Goal: Task Accomplishment & Management: Manage account settings

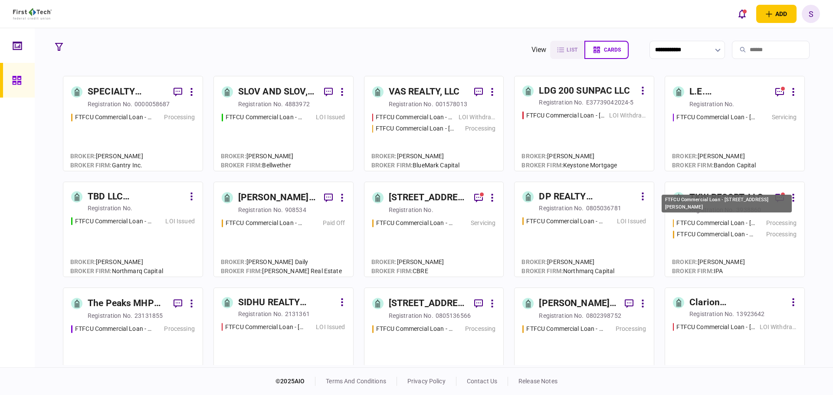
click at [725, 213] on div "FTFCU Commercial Loan - [STREET_ADDRESS][PERSON_NAME]" at bounding box center [727, 206] width 132 height 25
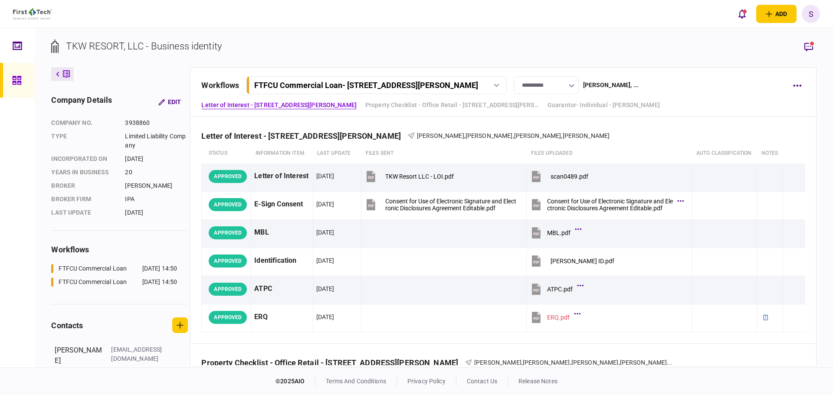
click at [496, 85] on icon at bounding box center [496, 85] width 5 height 3
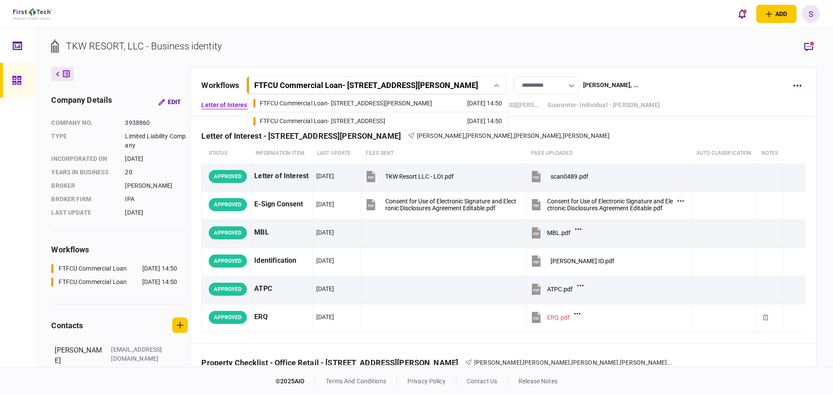
click at [425, 123] on link "FTFCU Commercial Loan - [STREET_ADDRESS] [DATE] 14:50" at bounding box center [377, 121] width 249 height 18
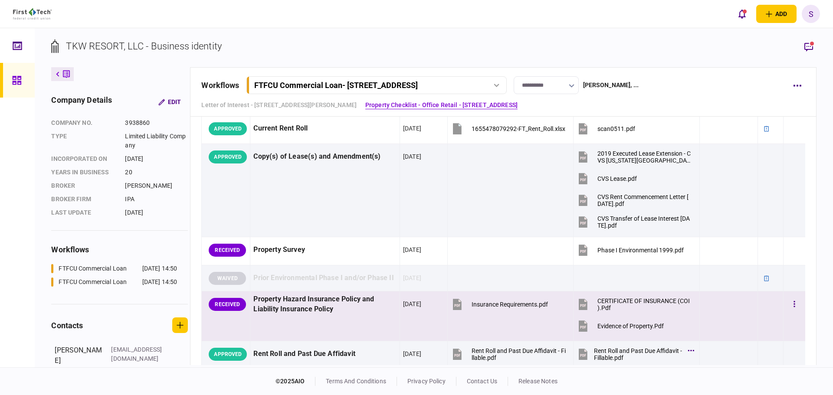
scroll to position [347, 0]
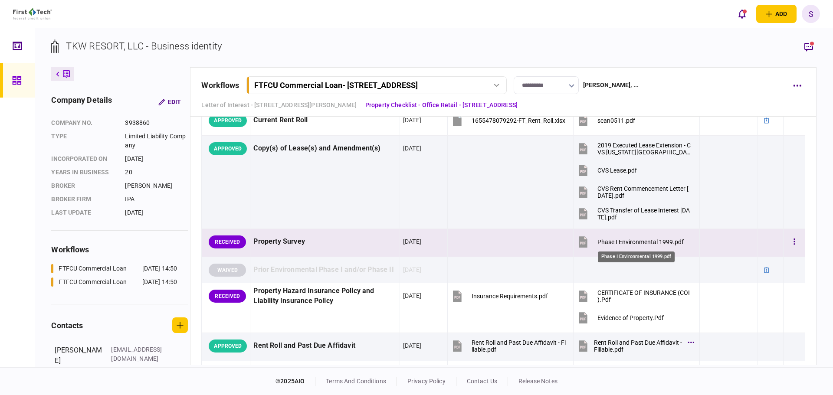
click at [605, 241] on div "Phase I Environmental 1999.pdf" at bounding box center [640, 242] width 86 height 7
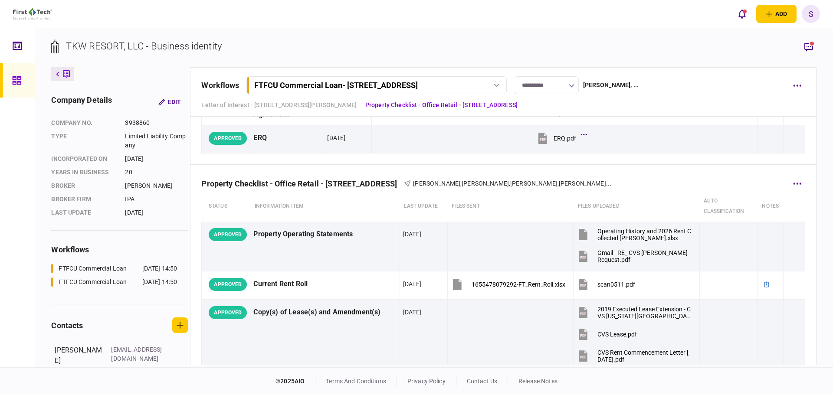
scroll to position [87, 0]
